Goal: Task Accomplishment & Management: Use online tool/utility

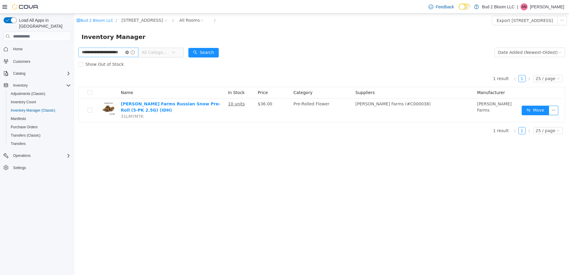
click at [129, 53] on icon "icon: close-circle" at bounding box center [127, 53] width 4 height 4
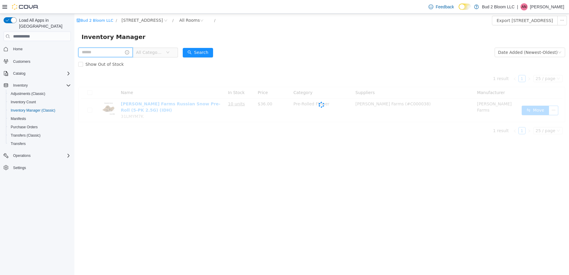
click at [114, 53] on input "text" at bounding box center [105, 53] width 54 height 10
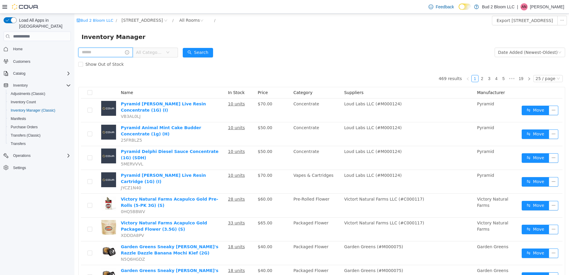
click at [114, 53] on input "text" at bounding box center [105, 53] width 54 height 10
click at [110, 52] on input "text" at bounding box center [105, 53] width 54 height 10
type input "**********"
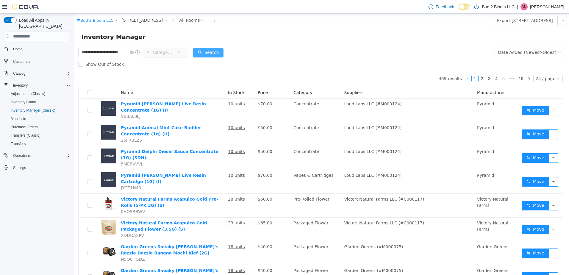
scroll to position [0, 0]
click at [199, 50] on button "Search" at bounding box center [208, 53] width 30 height 10
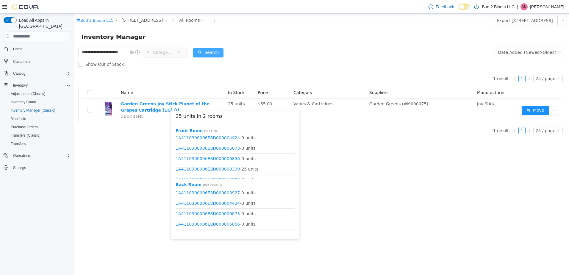
scroll to position [18, 0]
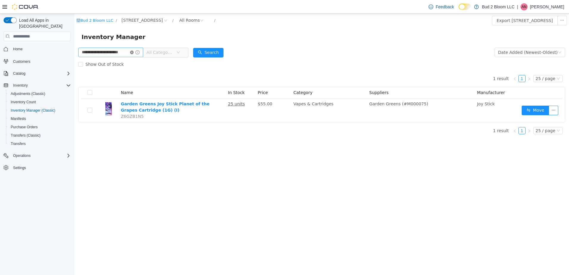
click at [133, 52] on icon "icon: close-circle" at bounding box center [132, 53] width 4 height 4
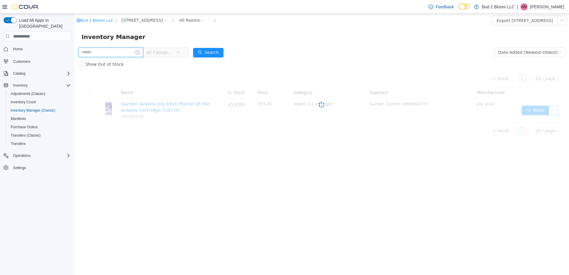
click at [107, 49] on input "text" at bounding box center [110, 53] width 65 height 10
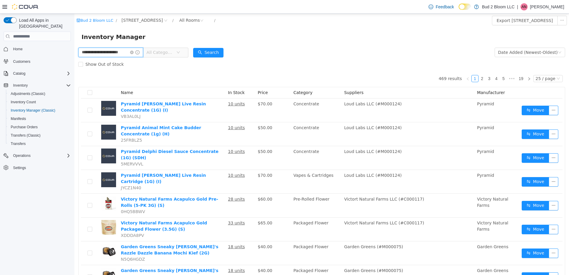
scroll to position [0, 7]
type input "**********"
click at [213, 52] on button "Search" at bounding box center [208, 53] width 30 height 10
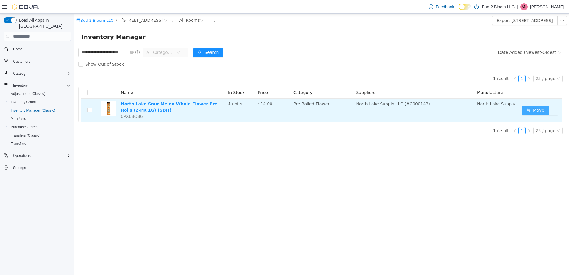
click at [529, 109] on button "Move" at bounding box center [535, 111] width 27 height 10
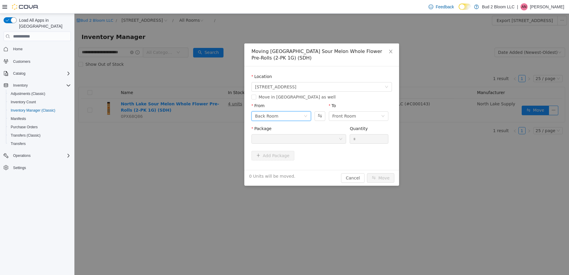
click at [295, 118] on div "Back Room" at bounding box center [279, 116] width 49 height 9
click at [286, 165] on li "DEAL ROOM (PROMO)" at bounding box center [282, 166] width 60 height 10
click at [312, 141] on div at bounding box center [297, 139] width 84 height 9
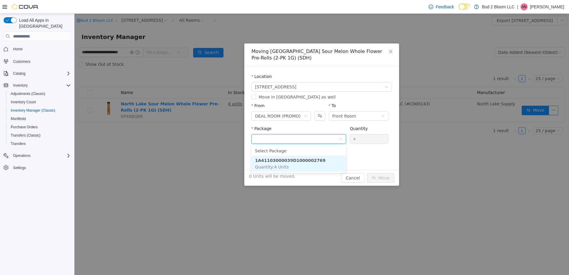
click at [305, 160] on strong "1A41103000039D1000002769" at bounding box center [290, 160] width 71 height 5
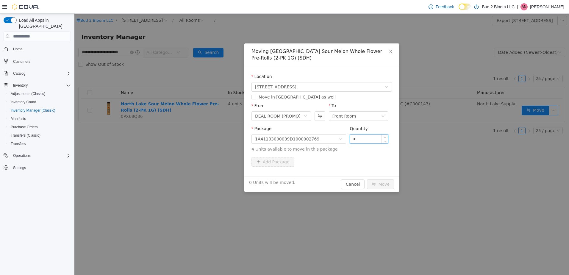
click at [361, 138] on input "*" at bounding box center [369, 139] width 38 height 9
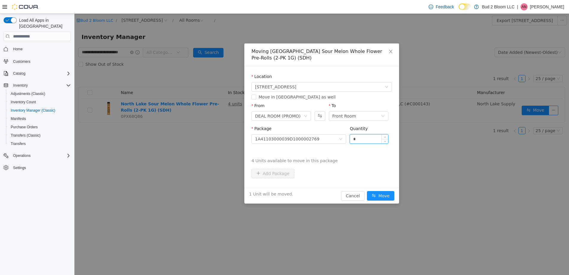
type input "*"
click at [367, 191] on button "Move" at bounding box center [380, 196] width 27 height 10
